Goal: Information Seeking & Learning: Learn about a topic

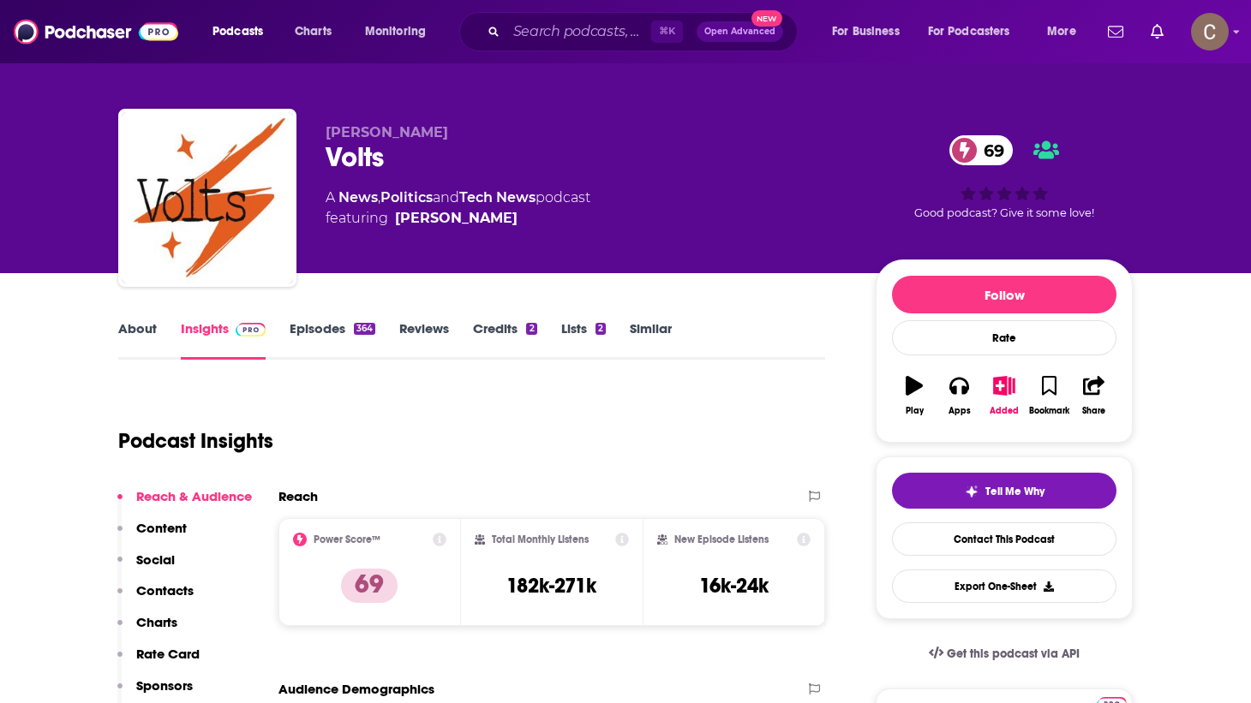
scroll to position [9, 0]
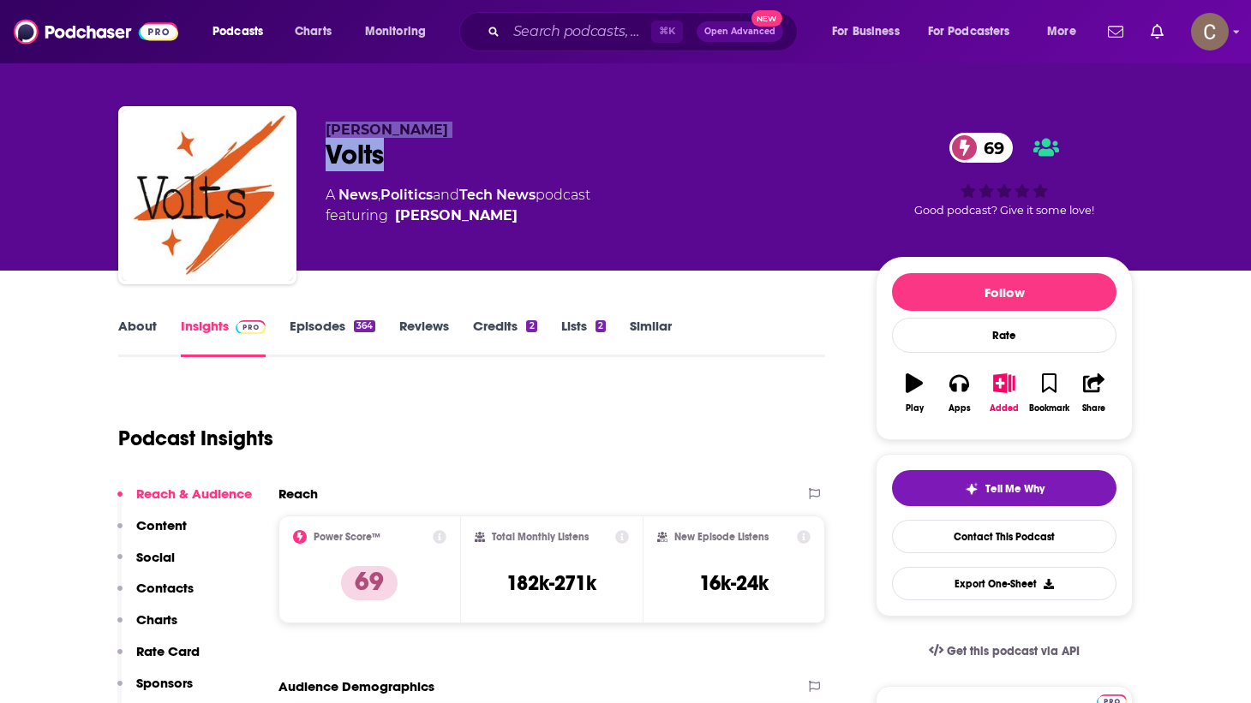
drag, startPoint x: 429, startPoint y: 164, endPoint x: 322, endPoint y: 123, distance: 114.4
click at [322, 123] on div "David Roberts Volts 69 A News , Politics and Tech News podcast featuring David …" at bounding box center [625, 198] width 1014 height 185
copy div "David Roberts Volts"
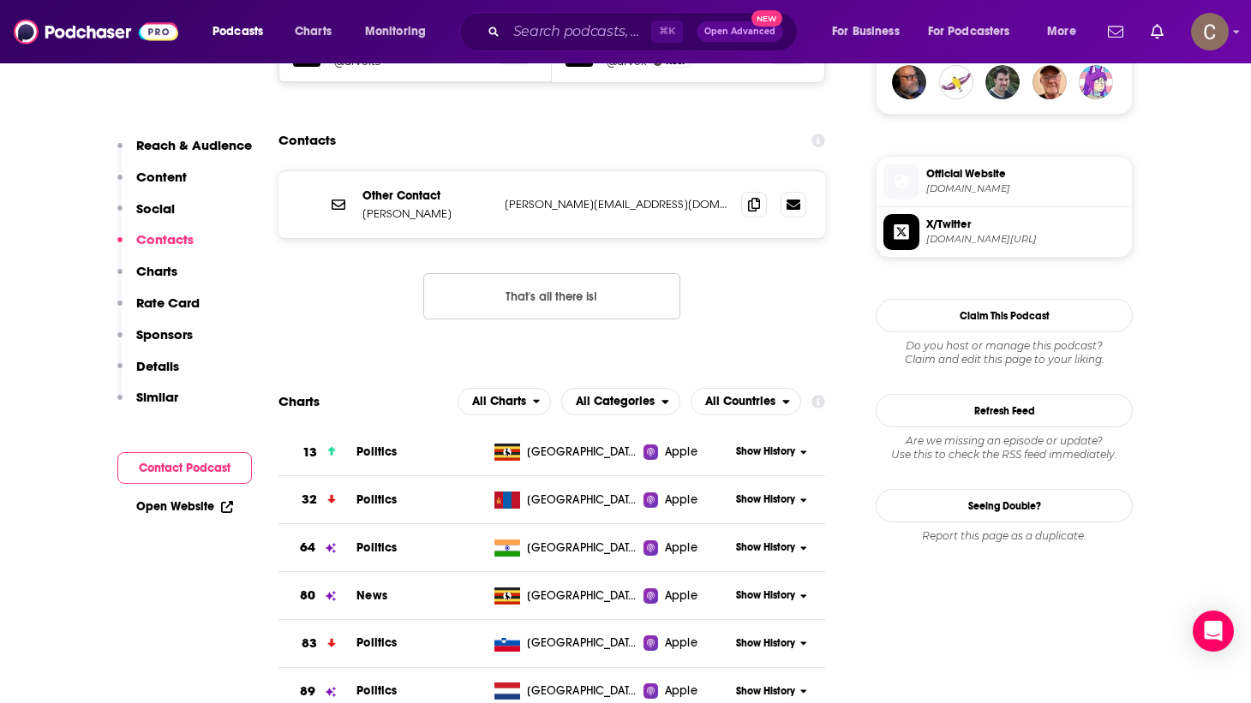
scroll to position [1291, 0]
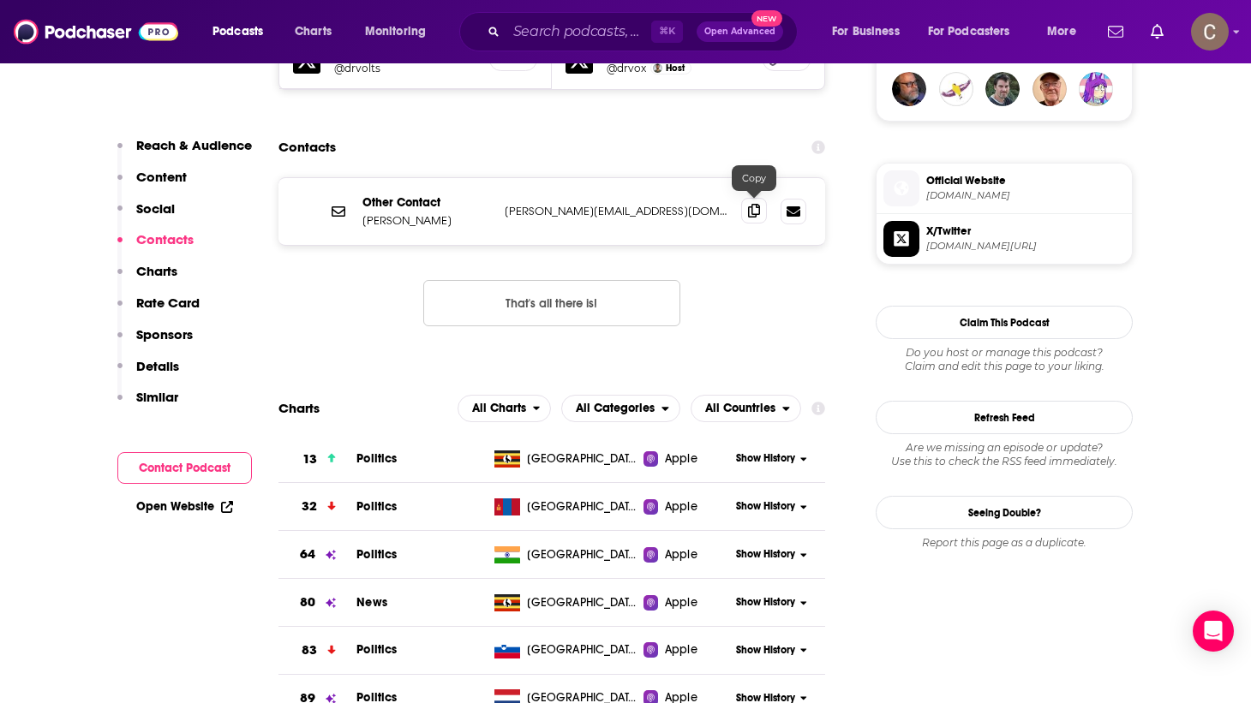
click at [755, 204] on icon at bounding box center [754, 211] width 12 height 14
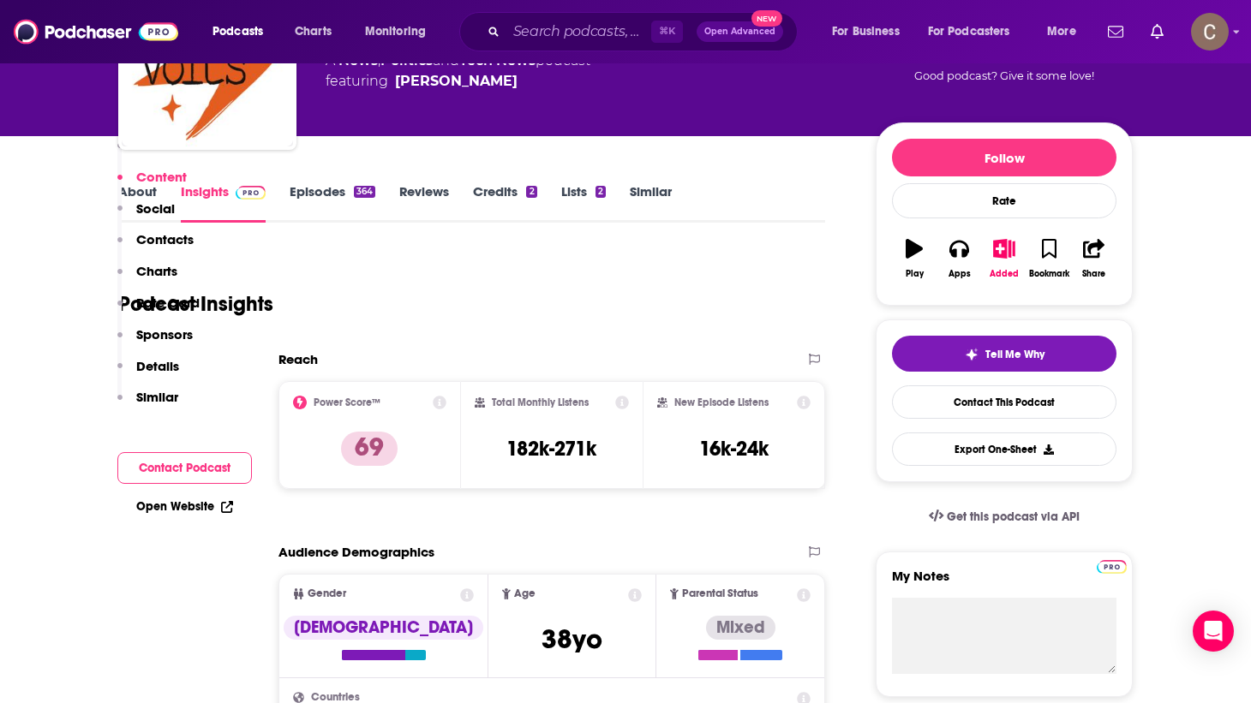
scroll to position [99, 0]
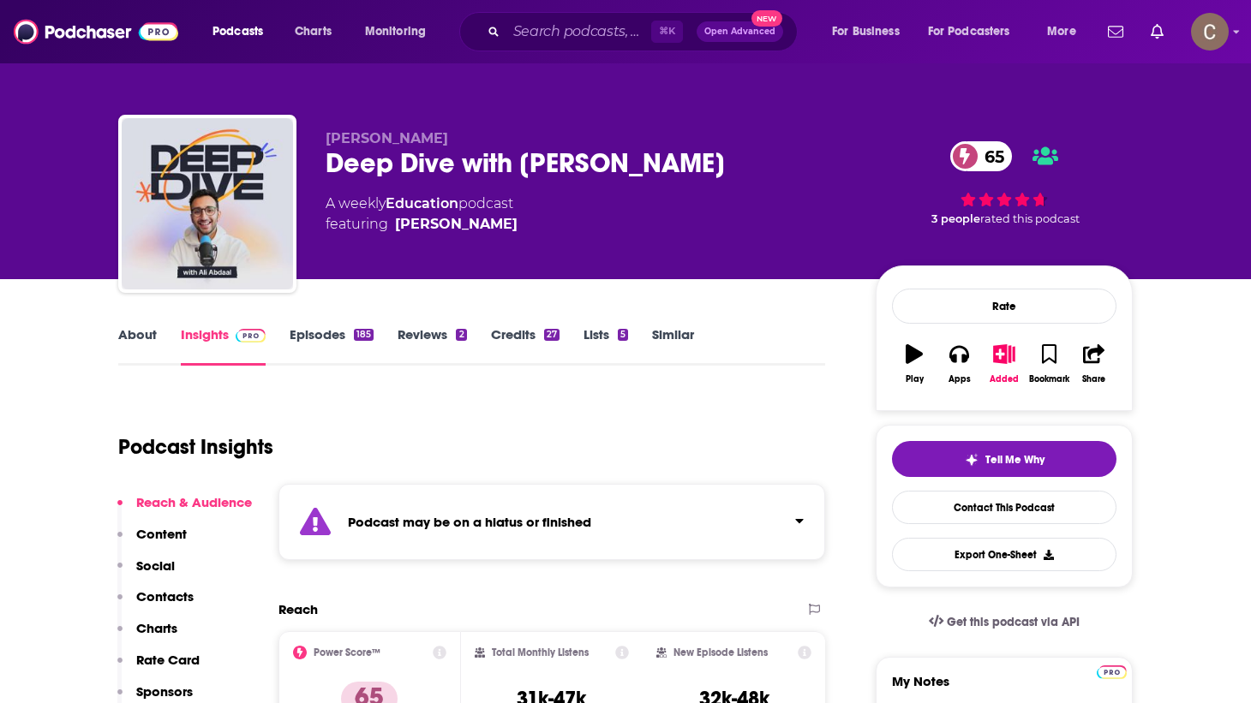
drag, startPoint x: 0, startPoint y: 0, endPoint x: 558, endPoint y: 161, distance: 580.5
click at [558, 161] on div "Deep Dive with Ali Abdaal 65" at bounding box center [587, 162] width 523 height 33
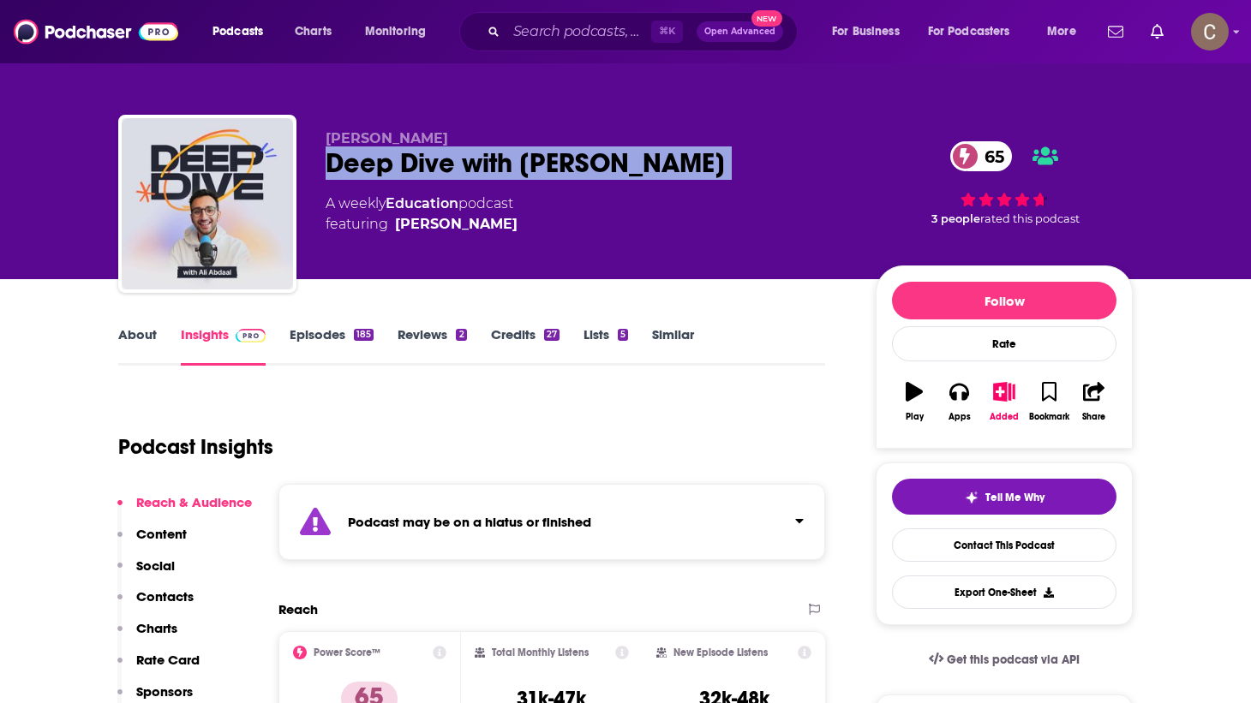
click at [558, 161] on div "Deep Dive with Ali Abdaal 65" at bounding box center [587, 162] width 523 height 33
